Goal: Book appointment/travel/reservation

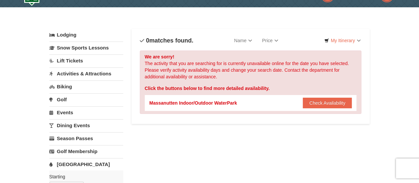
scroll to position [33, 0]
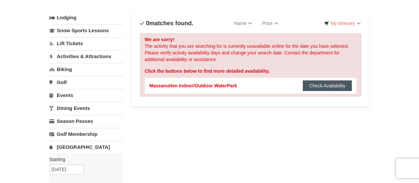
click at [328, 86] on button "Check Availability" at bounding box center [327, 85] width 49 height 11
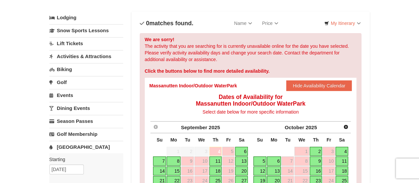
scroll to position [66, 0]
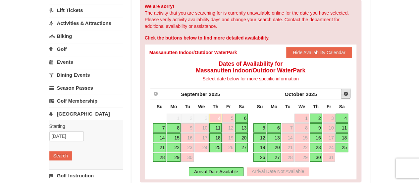
click at [345, 96] on link "Next" at bounding box center [346, 93] width 10 height 10
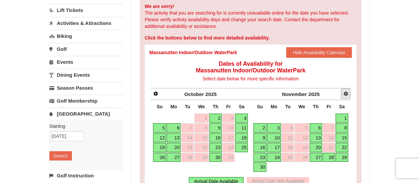
click at [345, 96] on span "Next" at bounding box center [345, 93] width 5 height 5
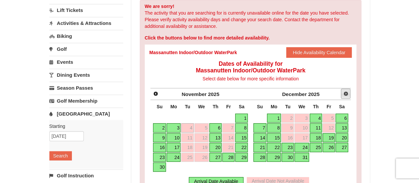
click at [345, 96] on span "Next" at bounding box center [345, 93] width 5 height 5
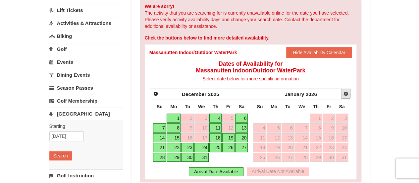
click at [345, 96] on span "Next" at bounding box center [345, 93] width 5 height 5
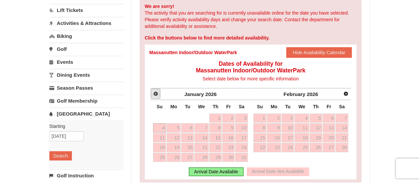
click at [155, 95] on span "Prev" at bounding box center [155, 93] width 5 height 5
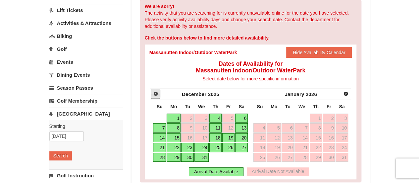
click at [155, 95] on span "Prev" at bounding box center [155, 93] width 5 height 5
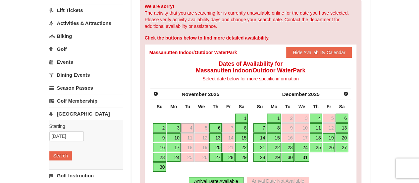
click at [240, 142] on link "22" at bounding box center [241, 146] width 13 height 9
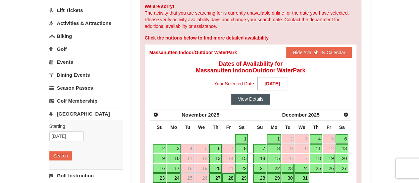
click at [247, 99] on button "View Details" at bounding box center [250, 98] width 39 height 11
